Goal: Browse casually: Explore the website without a specific task or goal

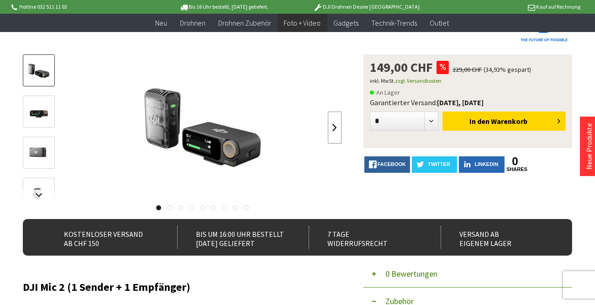
click at [331, 135] on link at bounding box center [335, 127] width 14 height 32
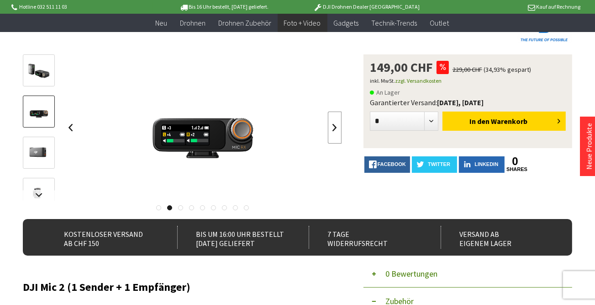
click at [331, 135] on link at bounding box center [335, 127] width 14 height 32
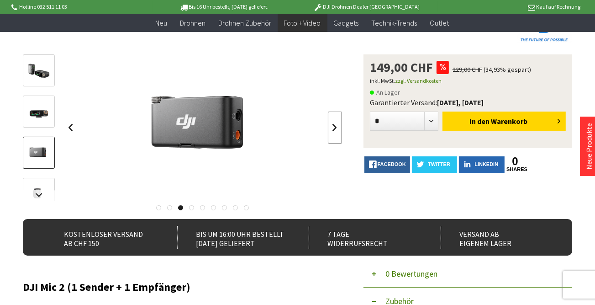
click at [331, 135] on link at bounding box center [335, 127] width 14 height 32
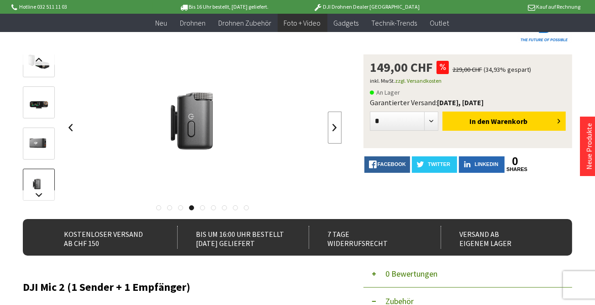
click at [335, 127] on link at bounding box center [335, 127] width 14 height 32
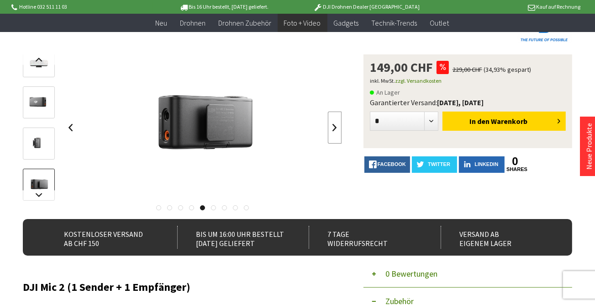
click at [335, 127] on link at bounding box center [335, 127] width 14 height 32
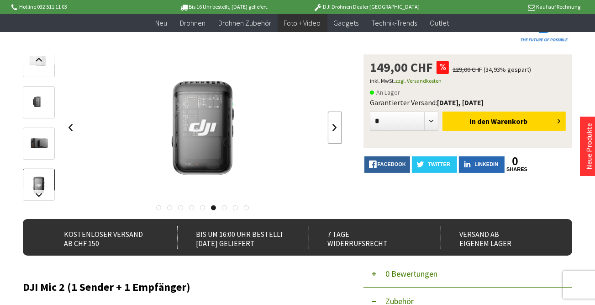
click at [335, 127] on link at bounding box center [335, 127] width 14 height 32
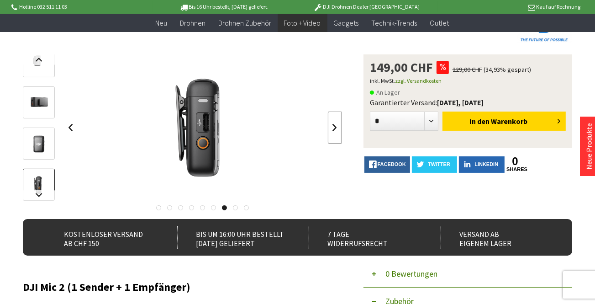
click at [335, 127] on link at bounding box center [335, 127] width 14 height 32
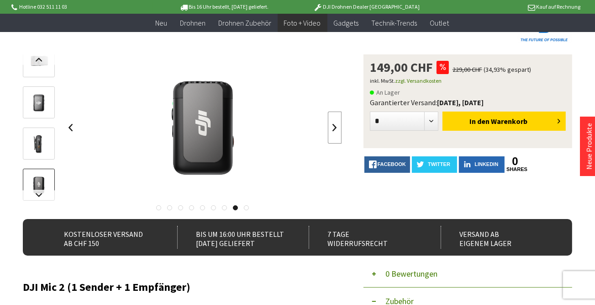
click at [335, 127] on link at bounding box center [335, 127] width 14 height 32
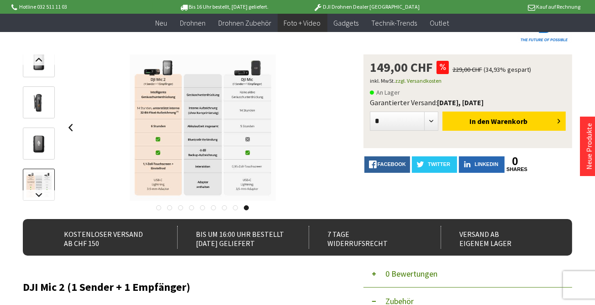
click at [335, 127] on div at bounding box center [203, 127] width 278 height 146
